Goal: Information Seeking & Learning: Understand process/instructions

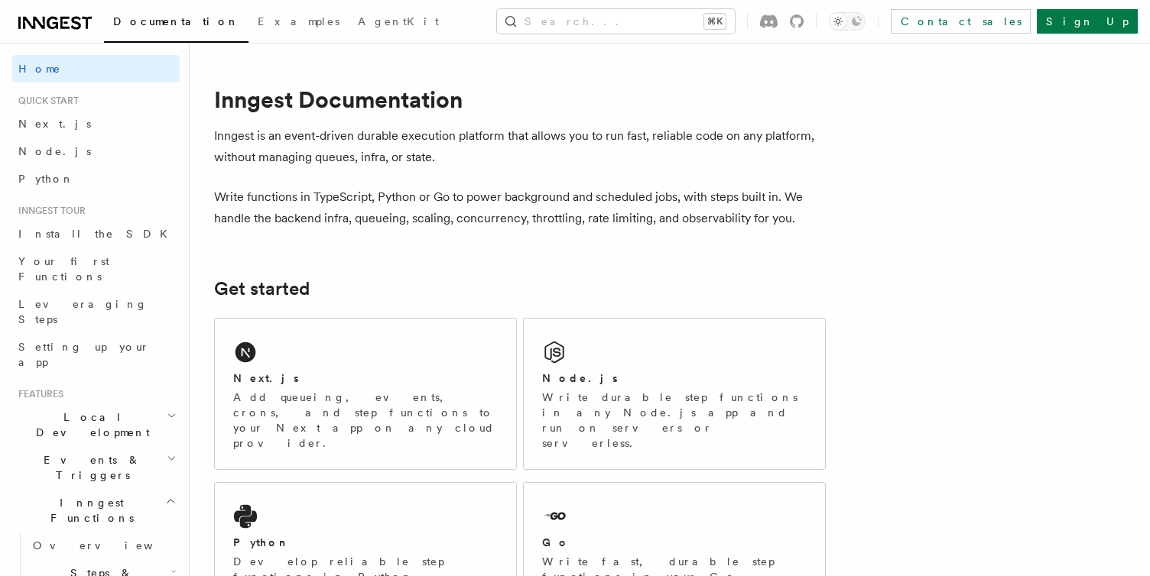
scroll to position [1014, 0]
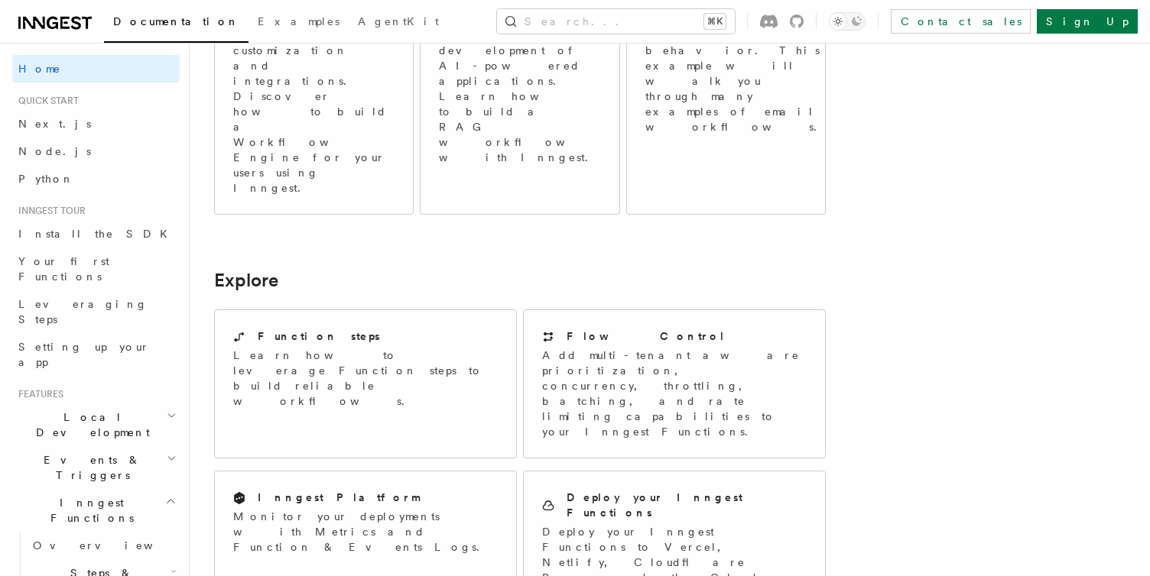
scroll to position [1109, 0]
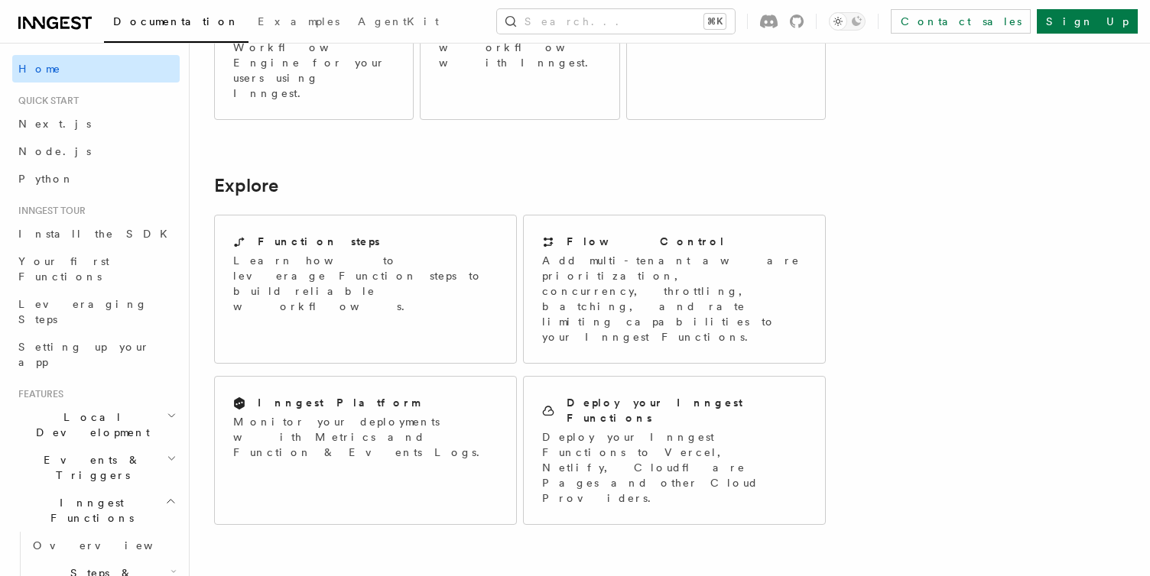
click at [57, 78] on link "Home" at bounding box center [95, 69] width 167 height 28
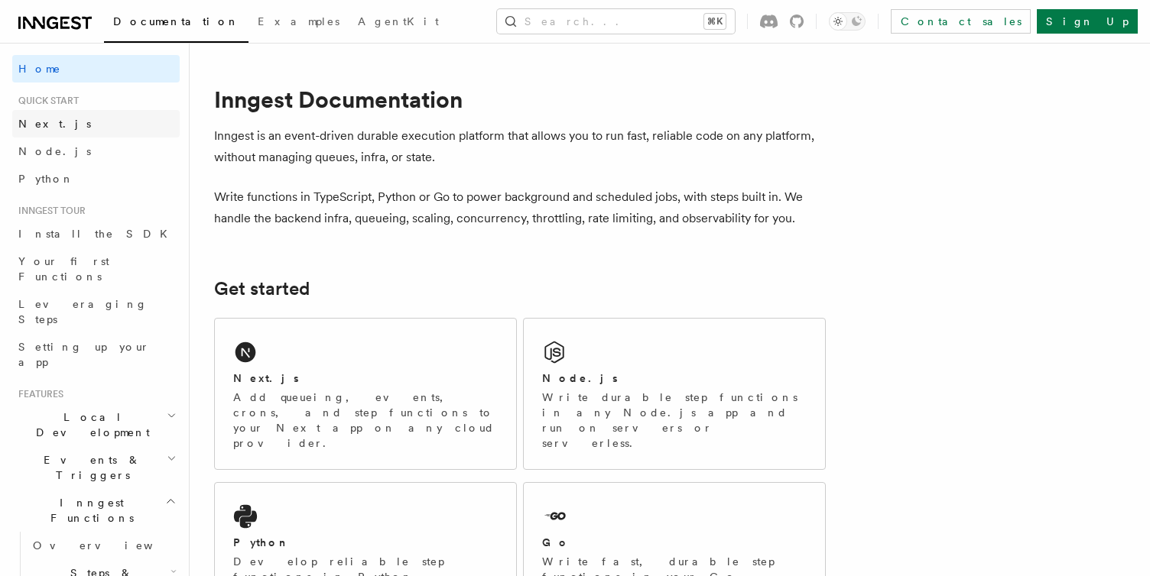
click at [44, 115] on link "Next.js" at bounding box center [95, 124] width 167 height 28
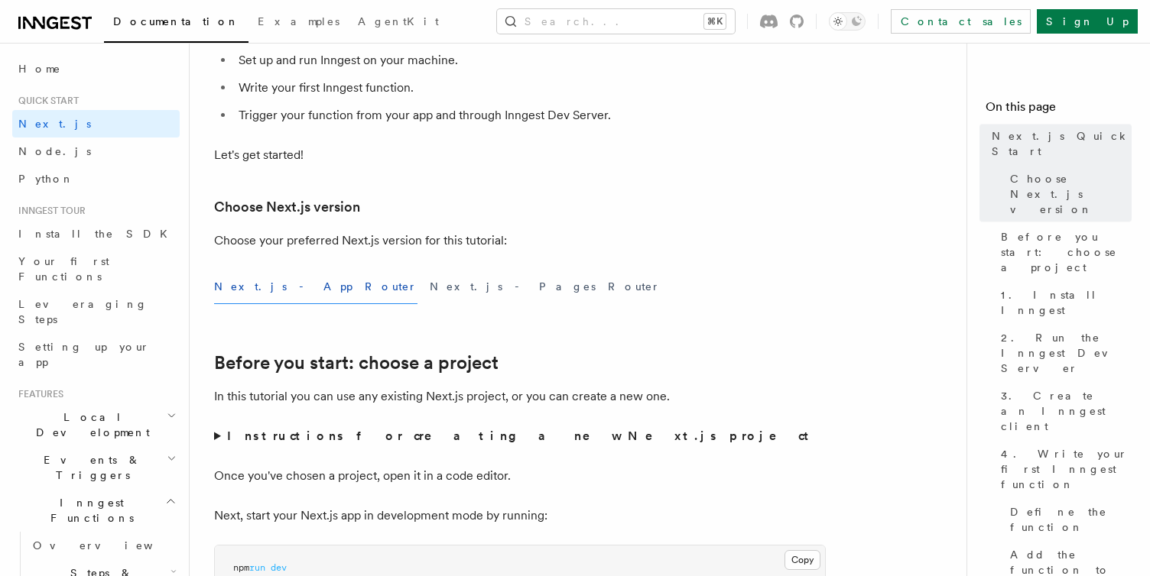
scroll to position [531, 0]
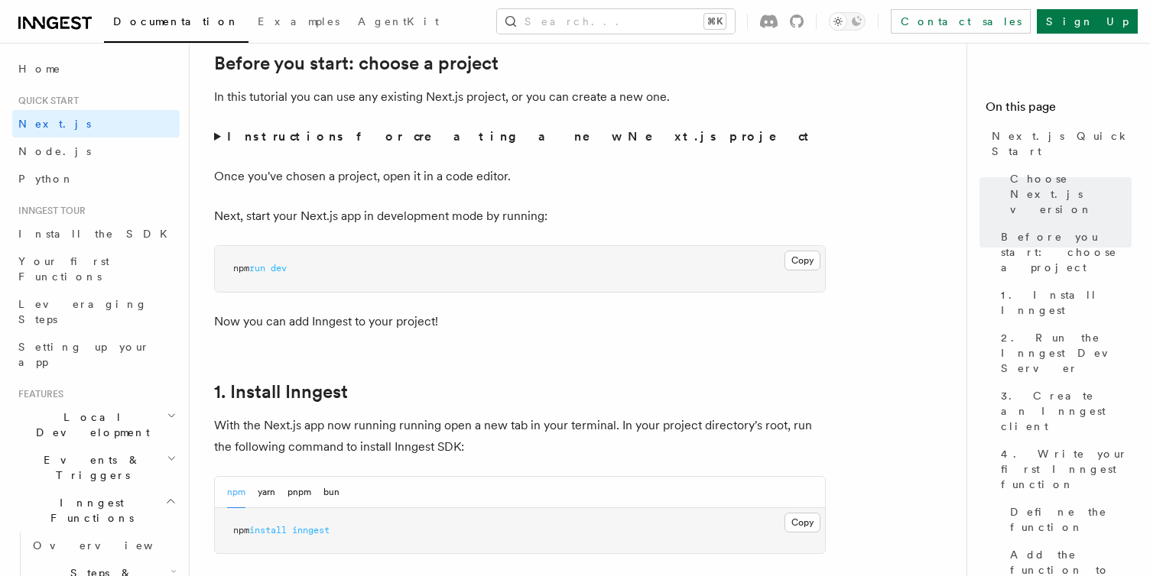
click at [284, 135] on strong "Instructions for creating a new Next.js project" at bounding box center [521, 136] width 588 height 15
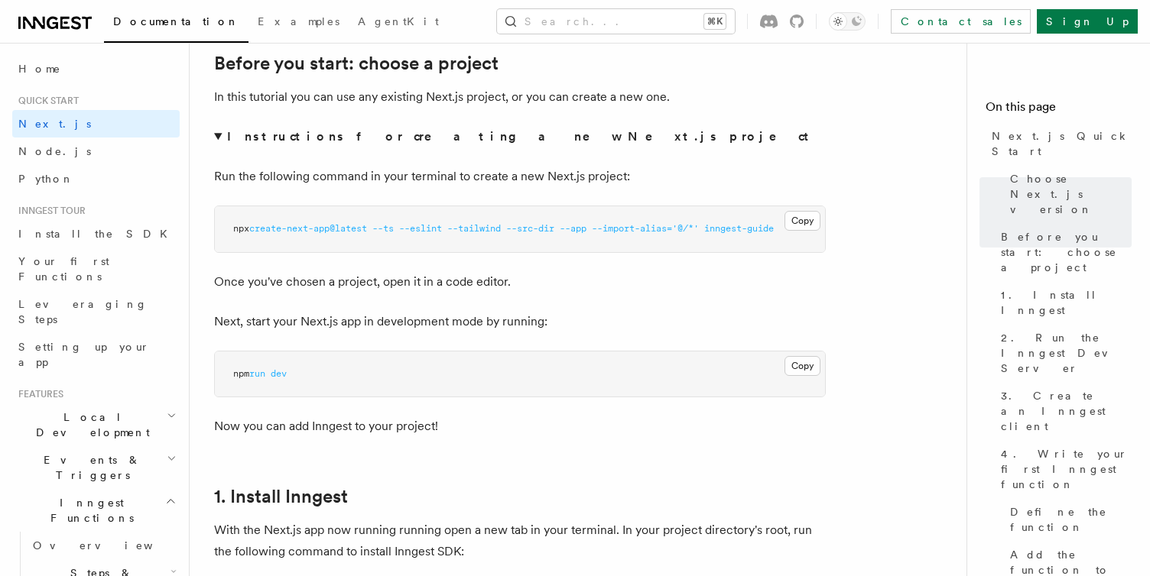
click at [284, 135] on strong "Instructions for creating a new Next.js project" at bounding box center [521, 136] width 588 height 15
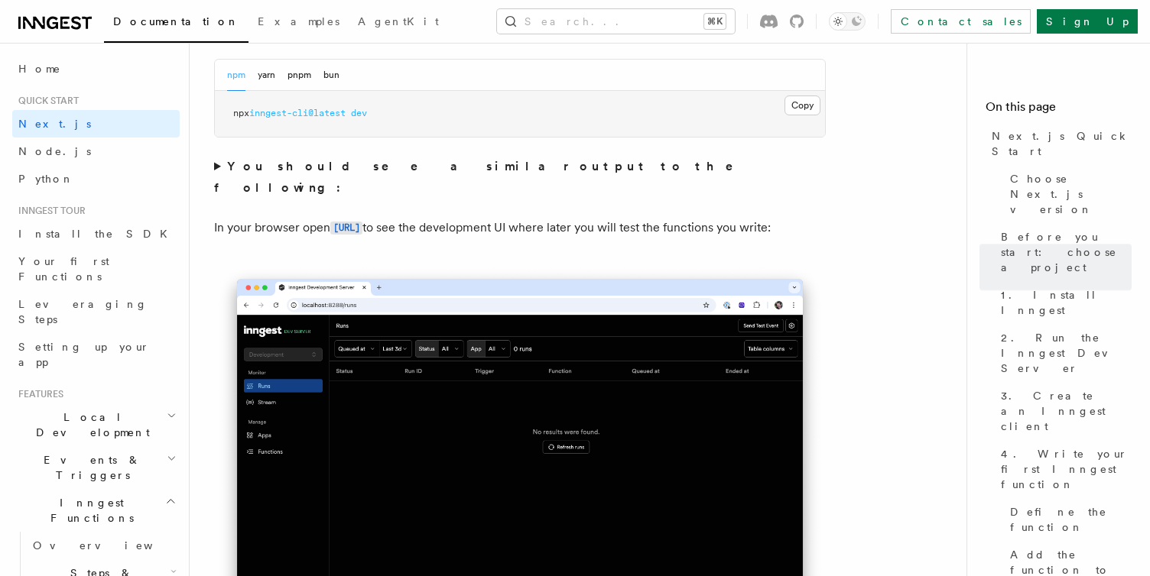
scroll to position [1177, 0]
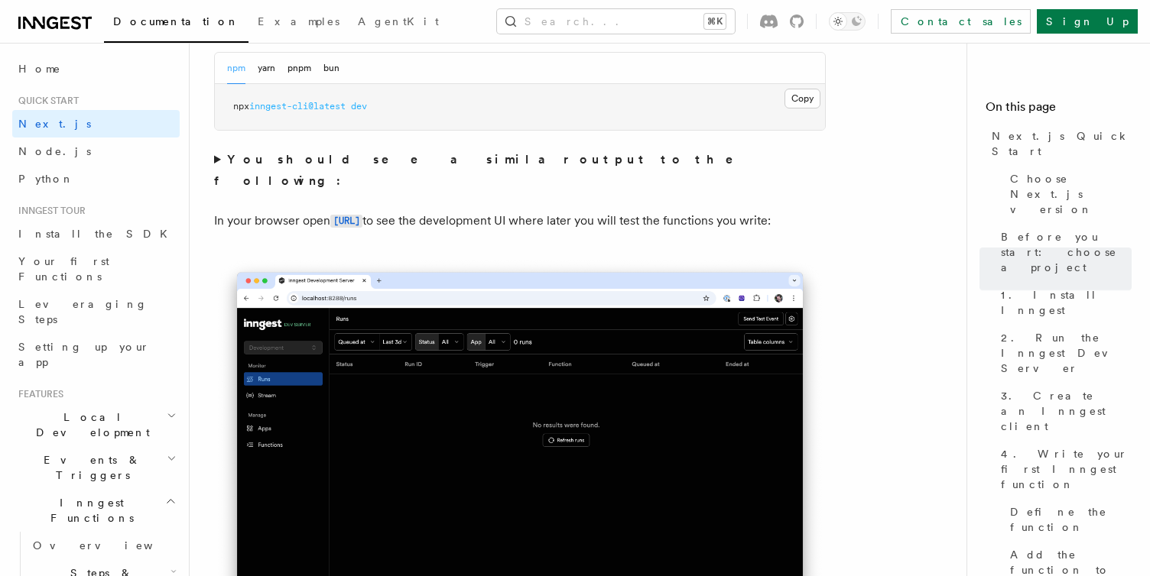
click at [257, 154] on strong "You should see a similar output to the following:" at bounding box center [484, 170] width 540 height 36
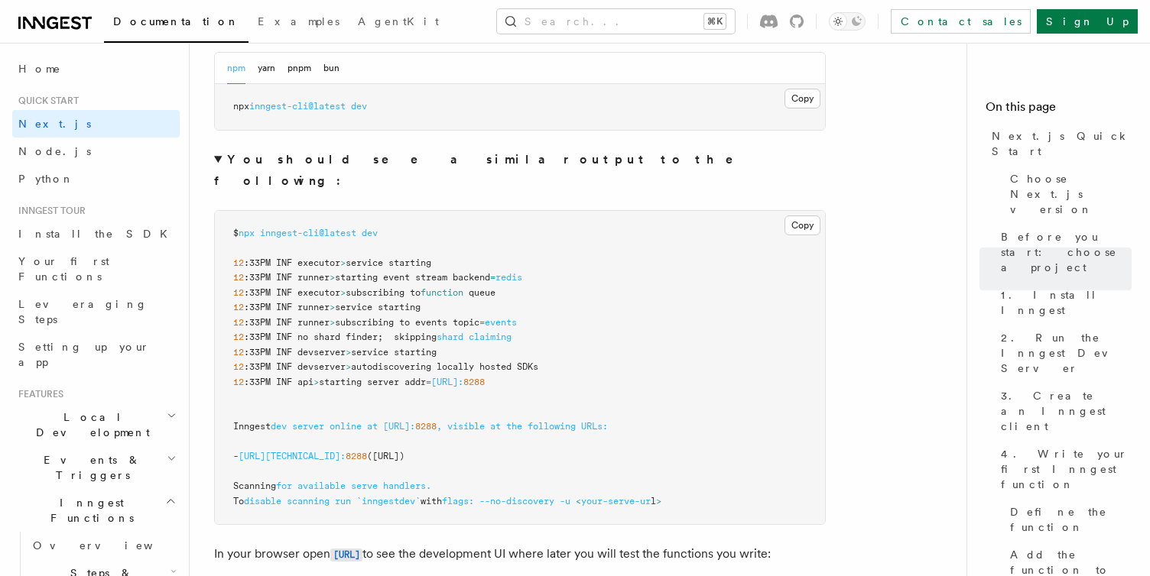
click at [257, 154] on strong "You should see a similar output to the following:" at bounding box center [484, 170] width 540 height 36
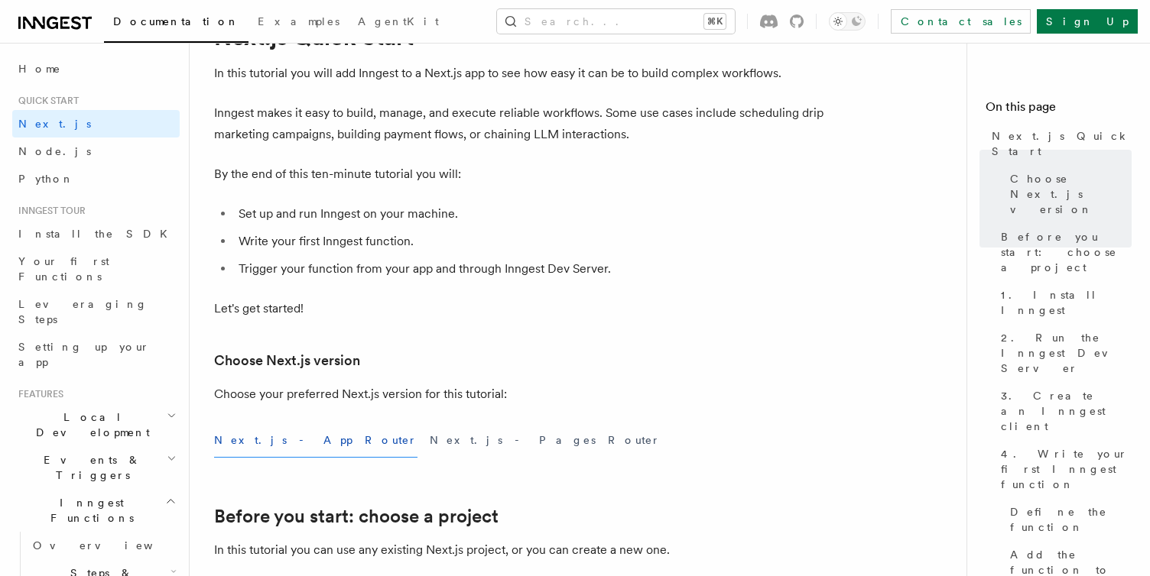
scroll to position [0, 0]
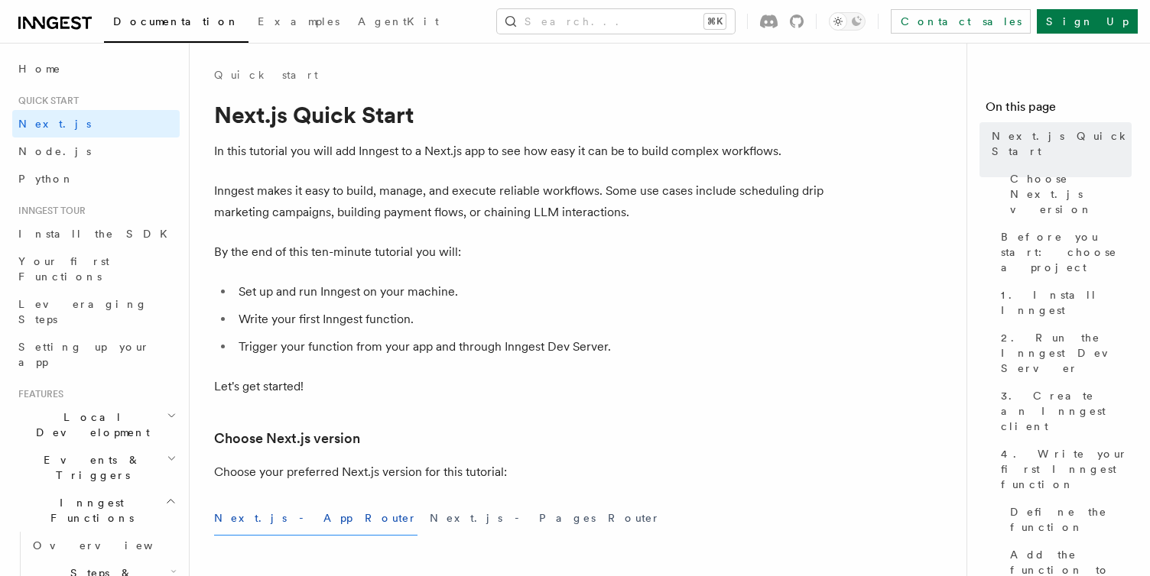
click at [448, 159] on p "In this tutorial you will add Inngest to a Next.js app to see how easy it can b…" at bounding box center [520, 151] width 612 height 21
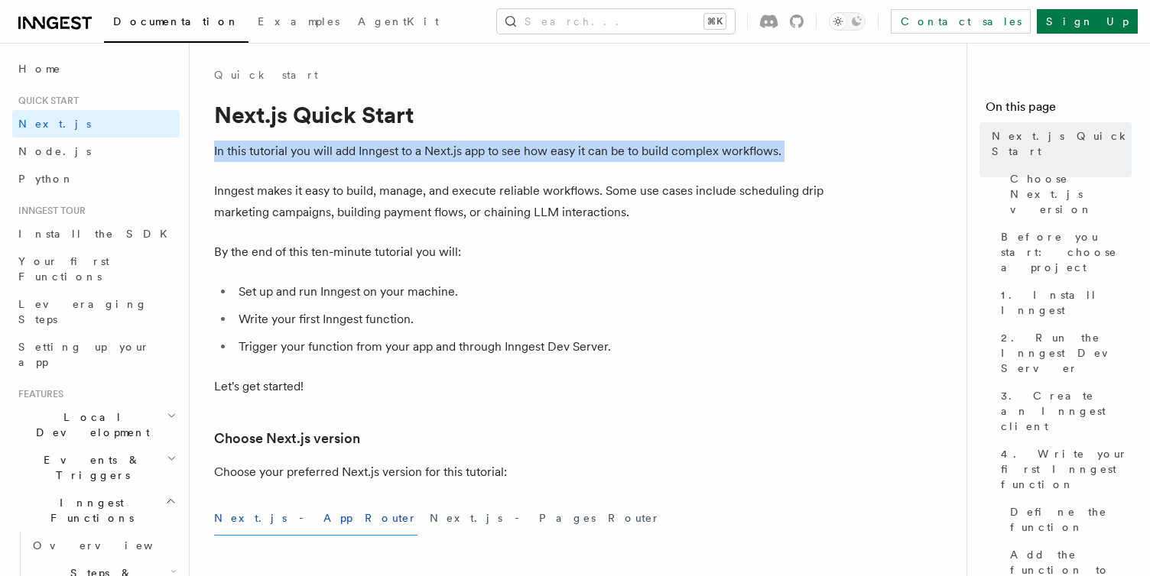
click at [448, 159] on p "In this tutorial you will add Inngest to a Next.js app to see how easy it can b…" at bounding box center [520, 151] width 612 height 21
click at [39, 78] on link "Home" at bounding box center [95, 69] width 167 height 28
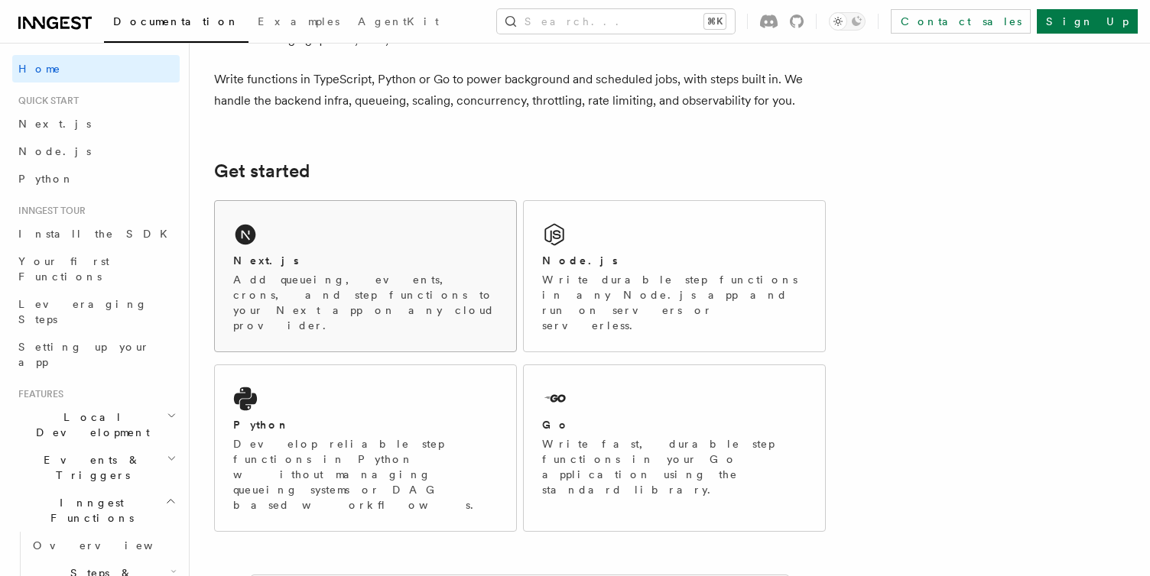
scroll to position [119, 0]
click at [264, 256] on h2 "Next.js" at bounding box center [266, 259] width 66 height 15
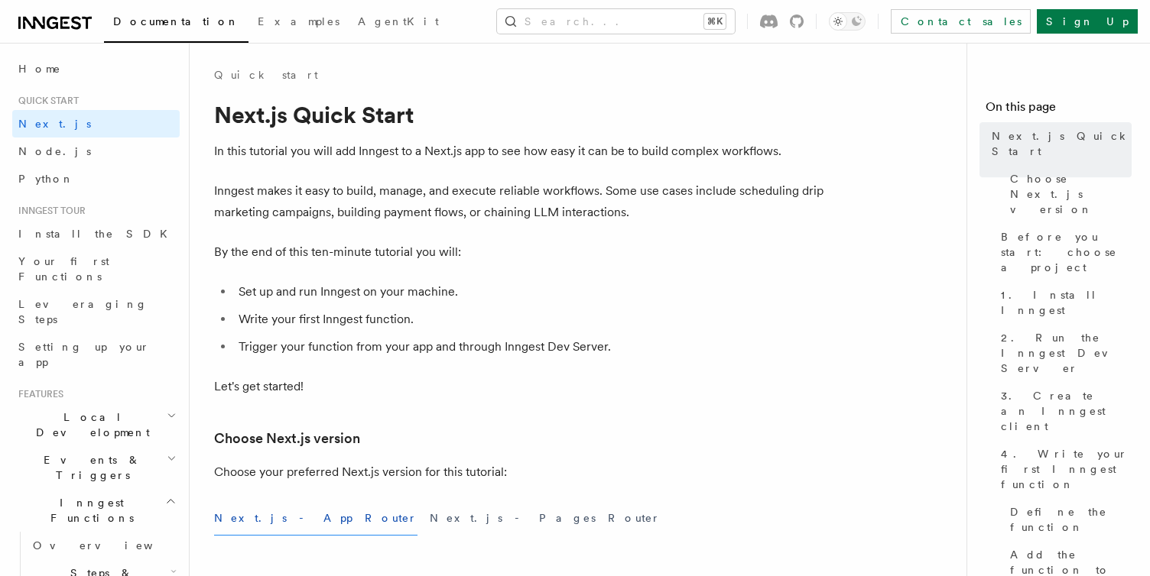
scroll to position [546, 0]
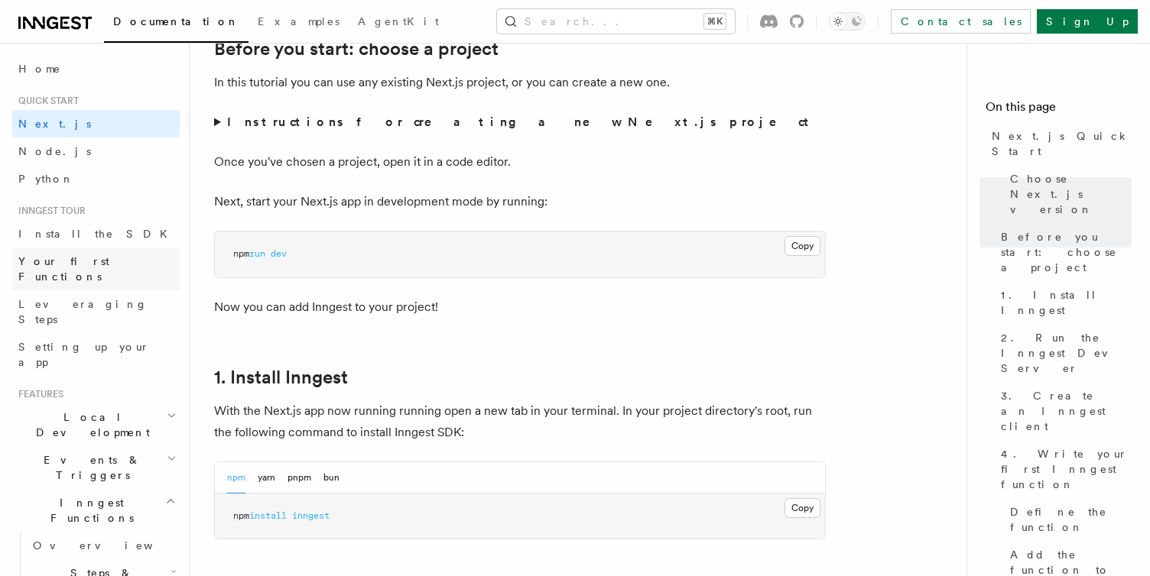
click at [89, 258] on span "Your first Functions" at bounding box center [63, 269] width 91 height 28
